Goal: Information Seeking & Learning: Understand process/instructions

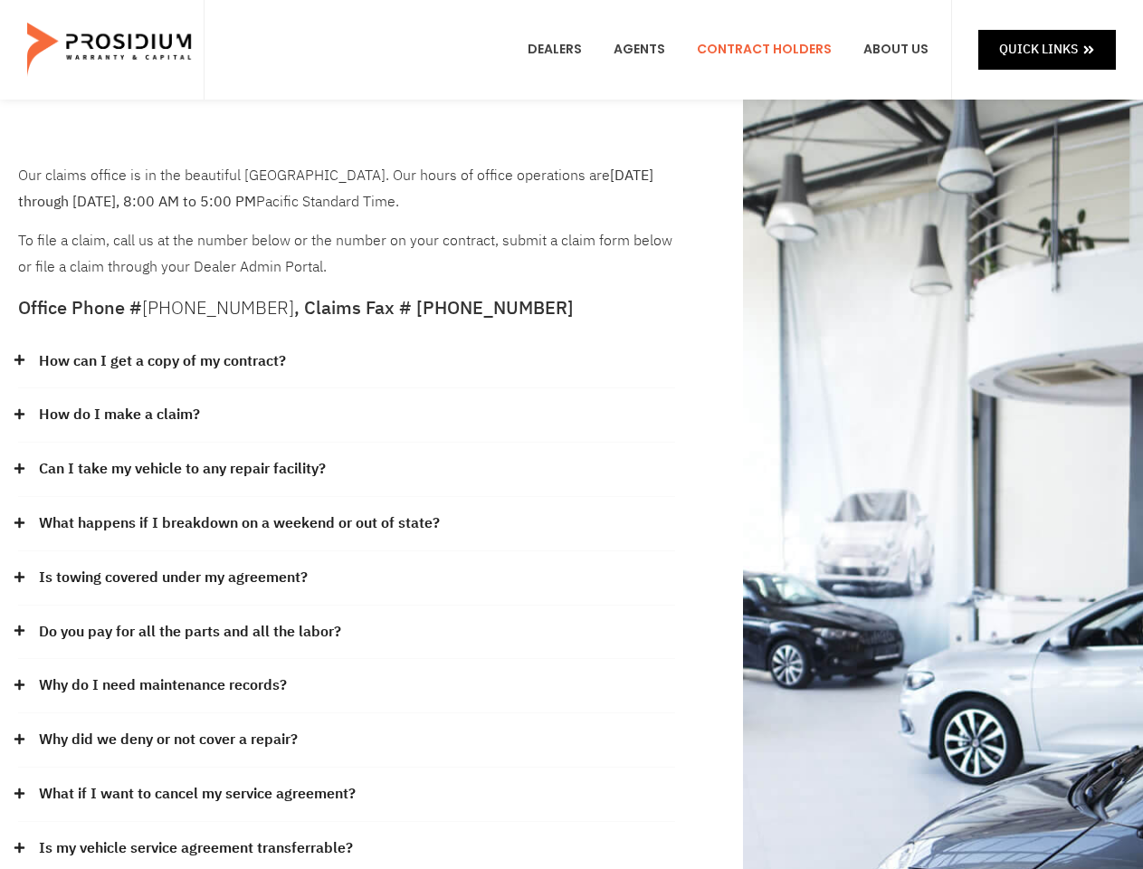
click at [571, 434] on div "How do I make a claim?" at bounding box center [346, 415] width 657 height 54
click at [346, 362] on div "How can I get a copy of my contract?" at bounding box center [346, 362] width 657 height 54
click at [161, 361] on link "How can I get a copy of my contract?" at bounding box center [162, 361] width 247 height 26
click at [346, 415] on div "How do I make a claim?" at bounding box center [346, 415] width 657 height 54
click at [119, 414] on link "How do I make a claim?" at bounding box center [119, 415] width 161 height 26
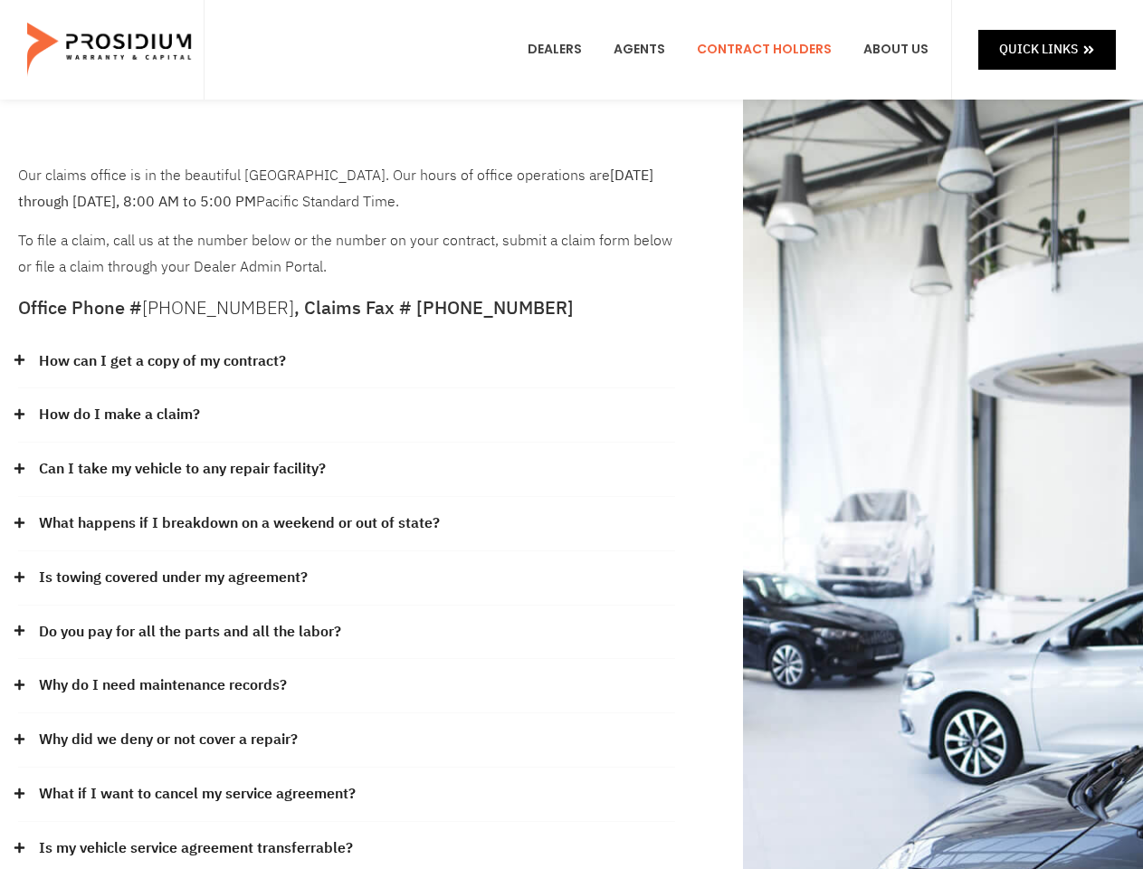
click at [346, 470] on div "Can I take my vehicle to any repair facility?" at bounding box center [346, 469] width 657 height 54
click at [183, 469] on link "Can I take my vehicle to any repair facility?" at bounding box center [182, 469] width 287 height 26
click at [346, 524] on link "What happens if I breakdown on a weekend or out of state?" at bounding box center [239, 523] width 401 height 26
click at [237, 523] on link "What happens if I breakdown on a weekend or out of state?" at bounding box center [239, 523] width 401 height 26
click at [346, 578] on div "Is towing covered under my agreement?" at bounding box center [346, 578] width 657 height 54
